Goal: Find specific page/section: Find specific page/section

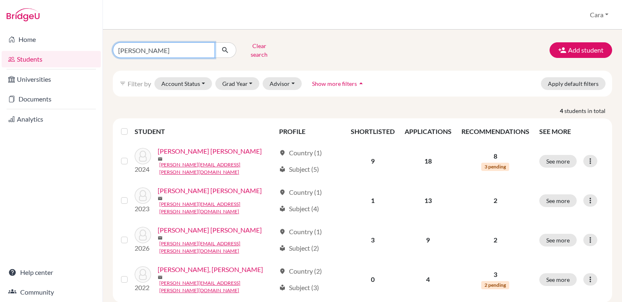
click at [204, 48] on input "[PERSON_NAME]" at bounding box center [164, 50] width 102 height 16
type input "[PERSON_NAME]"
click button "submit" at bounding box center [225, 50] width 22 height 16
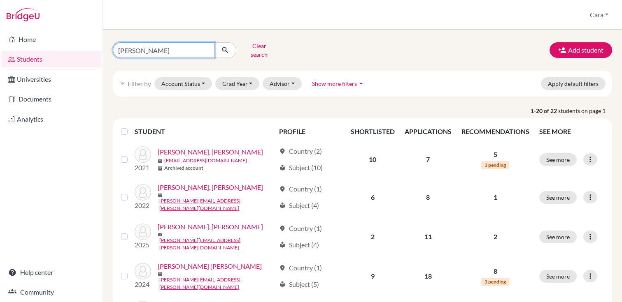
click at [200, 51] on input "[PERSON_NAME]" at bounding box center [164, 50] width 102 height 16
type input "[PERSON_NAME]"
click button "submit" at bounding box center [225, 50] width 22 height 16
